Goal: Information Seeking & Learning: Learn about a topic

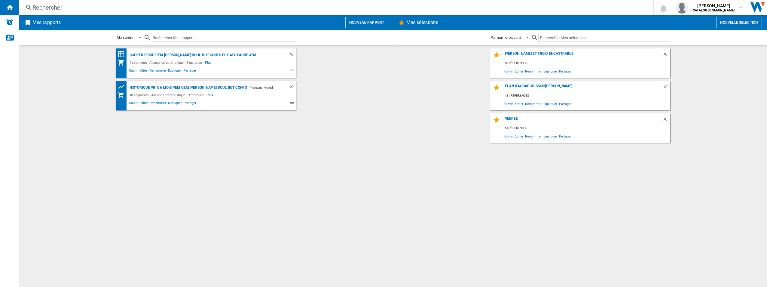
drag, startPoint x: 160, startPoint y: 15, endPoint x: 172, endPoint y: 7, distance: 14.0
click at [161, 14] on div "Rechercher Rechercher 0 [PERSON_NAME] CATALOG [DOMAIN_NAME] CATALOG [DOMAIN_NAM…" at bounding box center [393, 7] width 748 height 15
click at [172, 7] on div "Rechercher" at bounding box center [334, 7] width 605 height 8
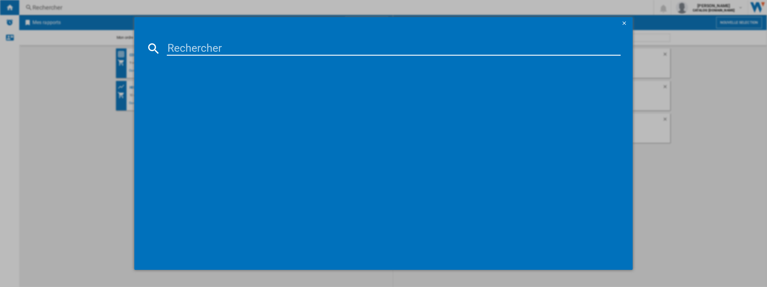
click at [193, 46] on input at bounding box center [394, 48] width 454 height 14
paste input "EW8W3816BI"
type input "EW8W3816BI"
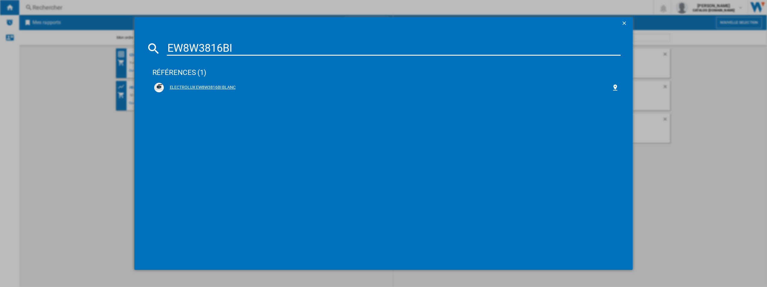
click at [204, 86] on div "ELECTROLUX EW8W3816BI BLANC" at bounding box center [388, 87] width 448 height 6
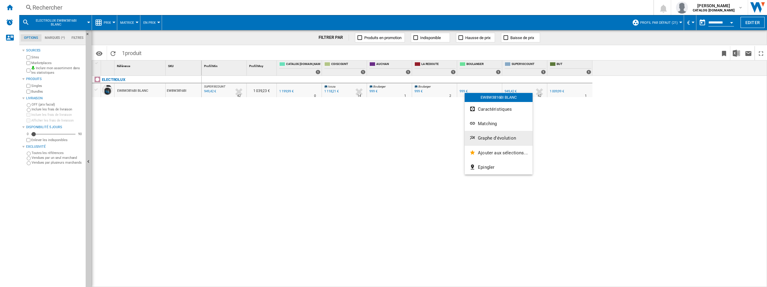
click at [493, 138] on span "Graphe d'évolution" at bounding box center [497, 137] width 38 height 5
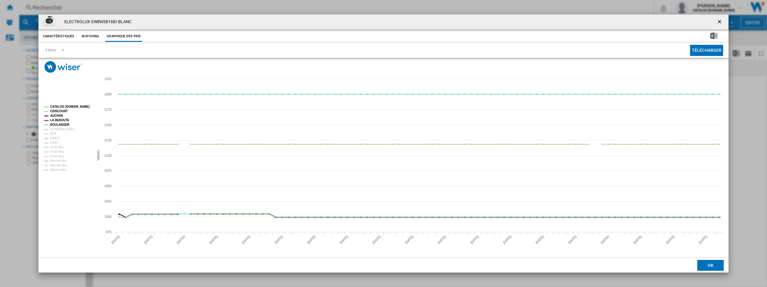
click at [60, 118] on tspan "LA REDOUTE" at bounding box center [59, 119] width 19 height 3
click at [56, 136] on tspan "DARTY" at bounding box center [55, 137] width 10 height 3
click at [62, 118] on tspan "LA REDOUTE" at bounding box center [59, 119] width 19 height 3
click at [63, 110] on tspan "CDISCOUNT" at bounding box center [59, 110] width 18 height 3
click at [63, 108] on tspan "CATALOG ELECTROLUX.FR" at bounding box center [69, 106] width 39 height 3
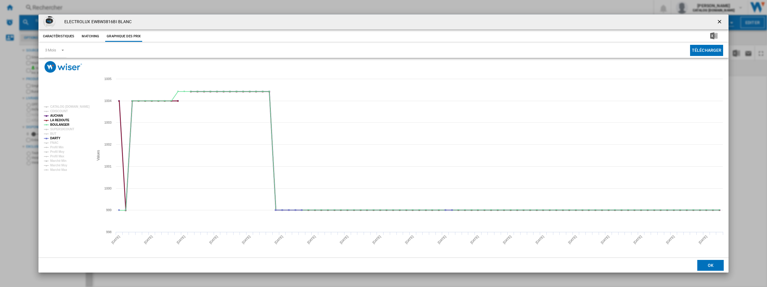
click at [62, 115] on tspan "AUCHAN" at bounding box center [56, 115] width 13 height 3
click at [60, 119] on tspan "LA REDOUTE" at bounding box center [59, 119] width 19 height 3
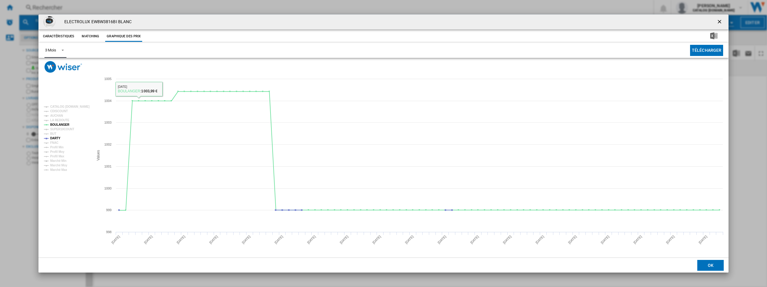
click at [60, 54] on md-select-value "3 Mois" at bounding box center [55, 50] width 22 height 15
click at [56, 67] on div "6 Mois" at bounding box center [50, 64] width 11 height 5
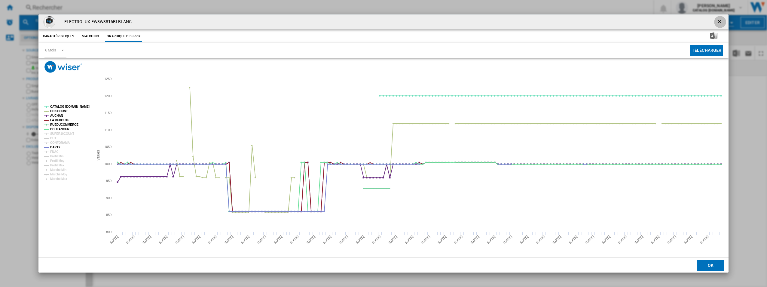
click at [723, 22] on ng-md-icon "getI18NText('BUTTONS.CLOSE_DIALOG')" at bounding box center [719, 22] width 7 height 7
